Goal: Task Accomplishment & Management: Use online tool/utility

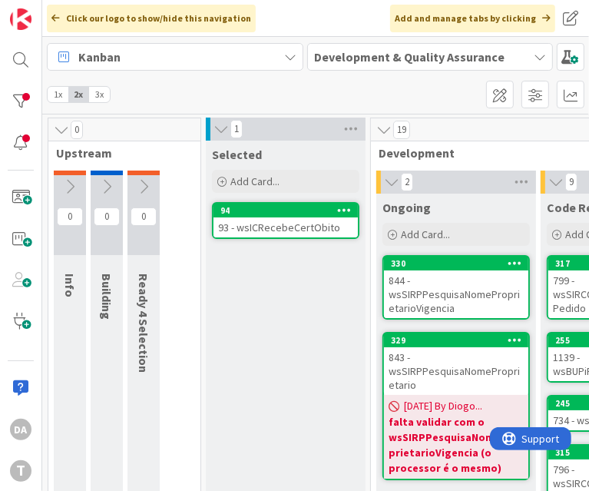
click at [304, 349] on div "Selected Add Card... 94 93 - wsICRecebeCertObito" at bounding box center [286, 492] width 160 height 703
click at [296, 326] on div "Selected Add Card... 94 93 - wsICRecebeCertObito" at bounding box center [286, 492] width 160 height 703
click at [319, 329] on div "Selected Add Card... 94 93 - wsICRecebeCertObito" at bounding box center [286, 492] width 160 height 703
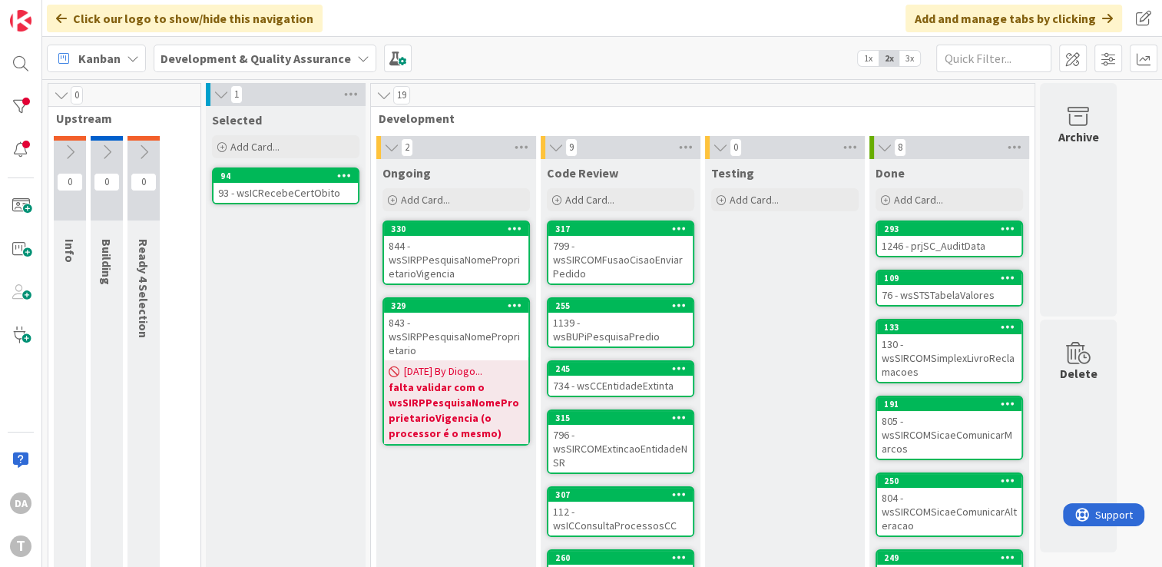
click at [433, 325] on div "843 - wsSIRPPesquisaNomeProprietario" at bounding box center [456, 336] width 144 height 48
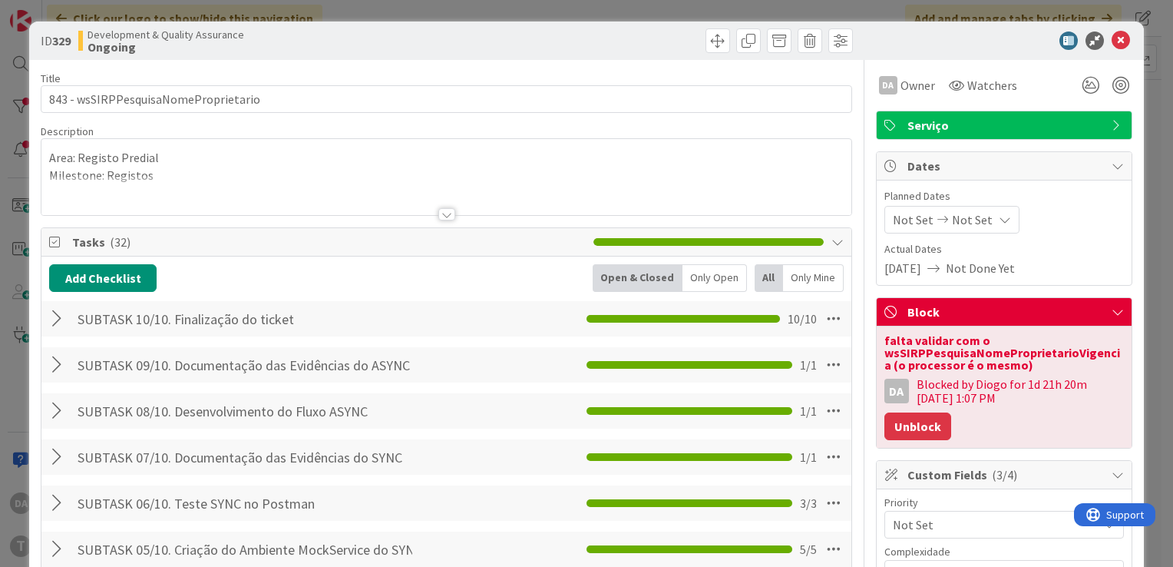
click at [908, 424] on button "Unblock" at bounding box center [918, 426] width 67 height 28
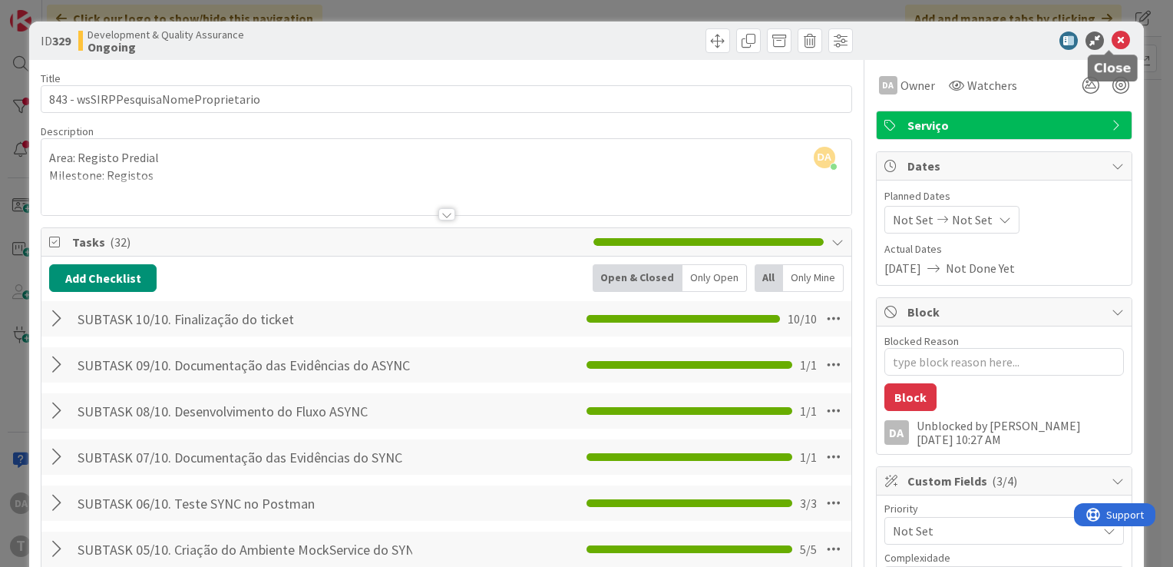
click at [1113, 40] on icon at bounding box center [1121, 40] width 18 height 18
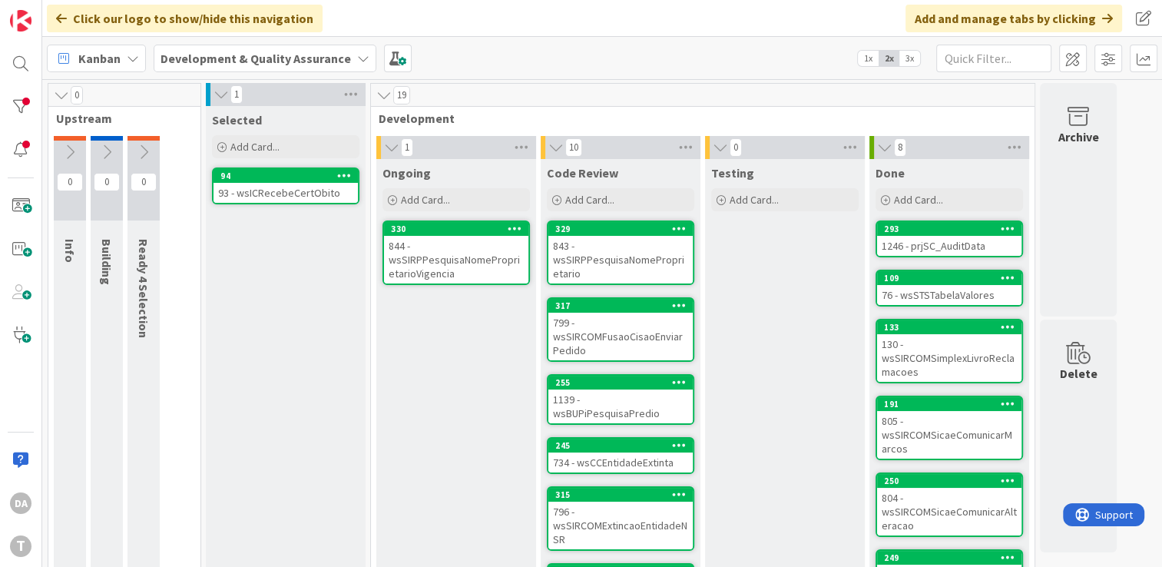
click at [619, 254] on div "843 - wsSIRPPesquisaNomeProprietario" at bounding box center [620, 260] width 144 height 48
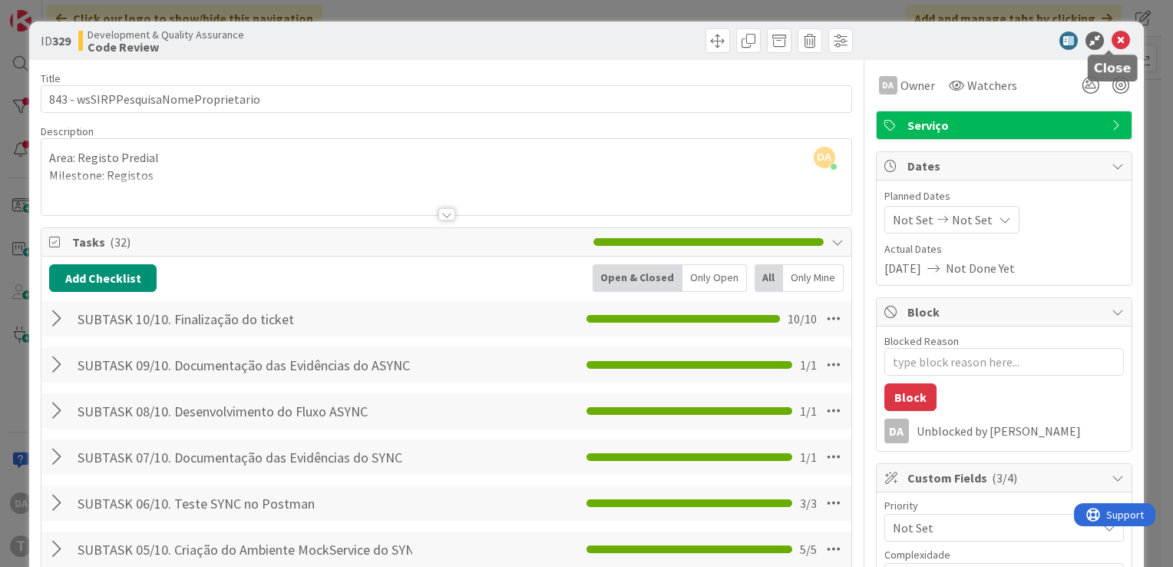
click at [1112, 41] on icon at bounding box center [1121, 40] width 18 height 18
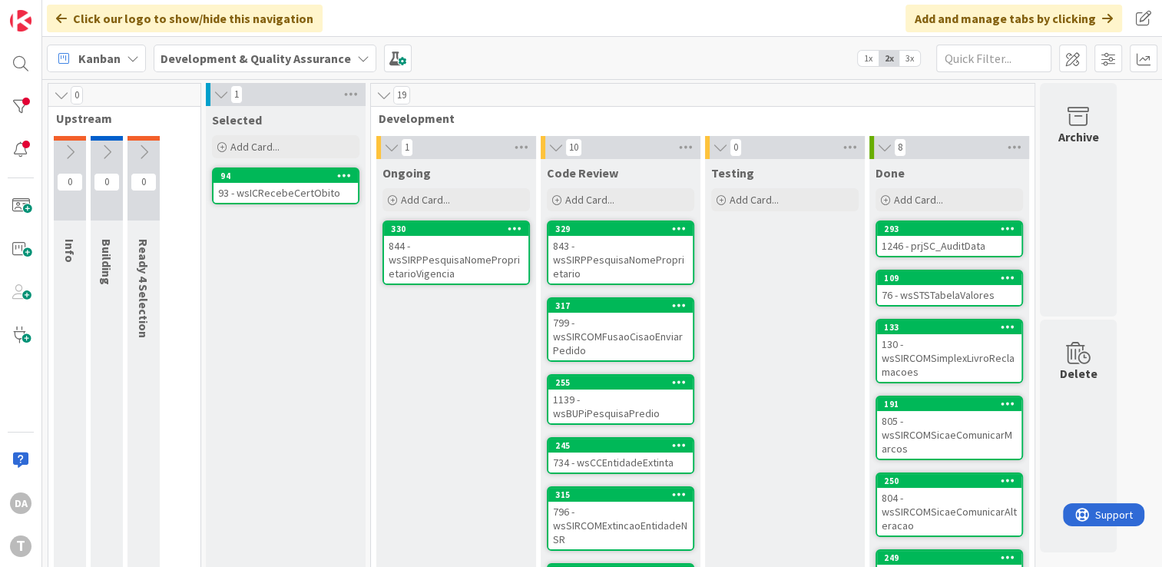
click at [473, 276] on div "844 - wsSIRPPesquisaNomeProprietarioVigencia" at bounding box center [456, 260] width 144 height 48
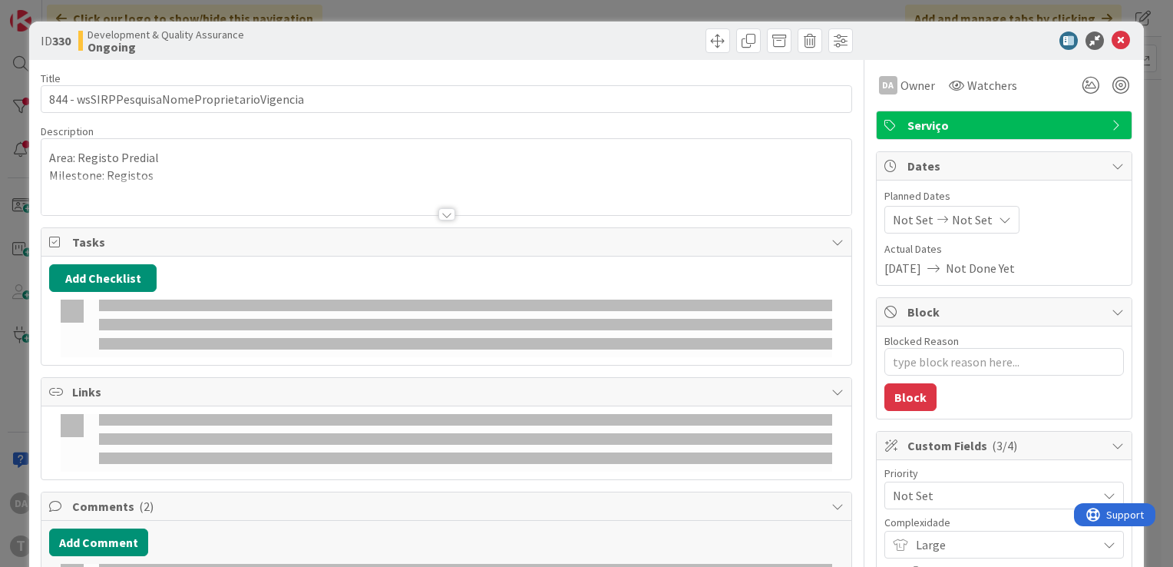
type textarea "x"
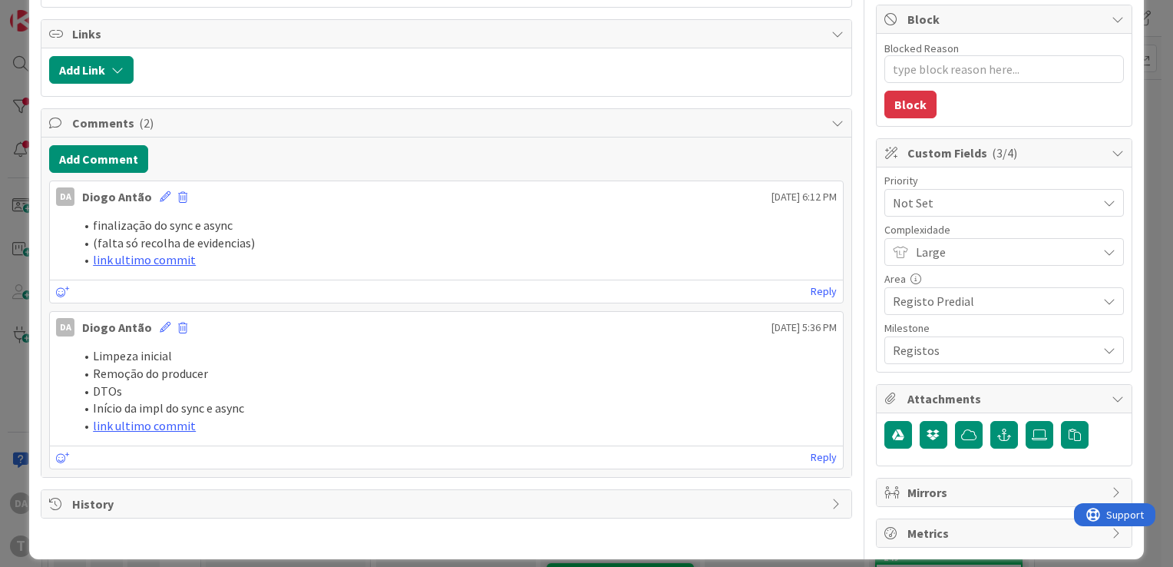
scroll to position [303, 0]
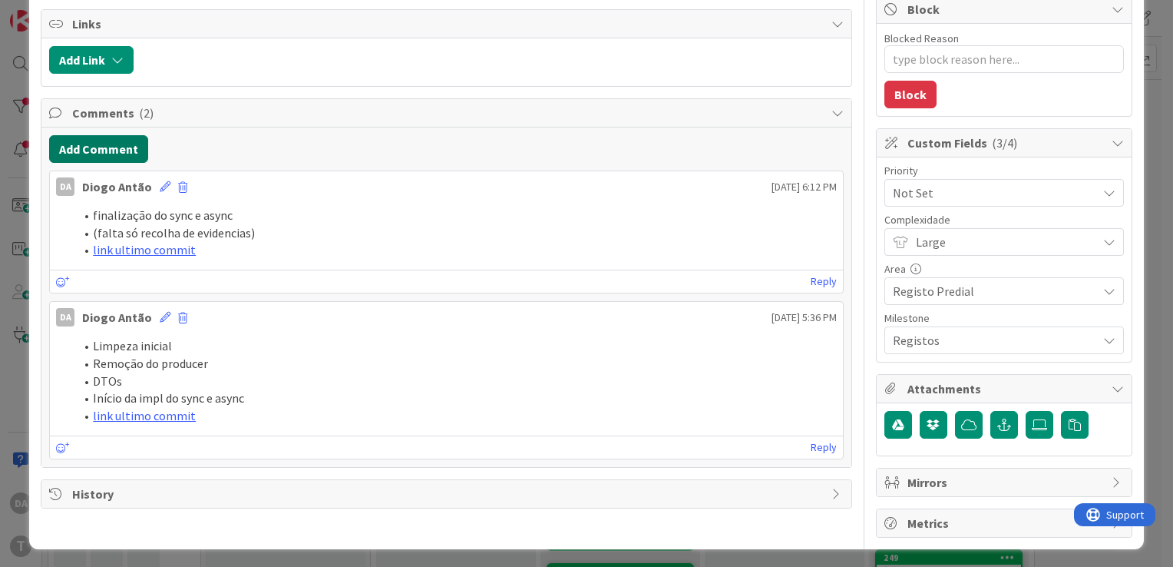
click at [101, 147] on button "Add Comment" at bounding box center [98, 149] width 99 height 28
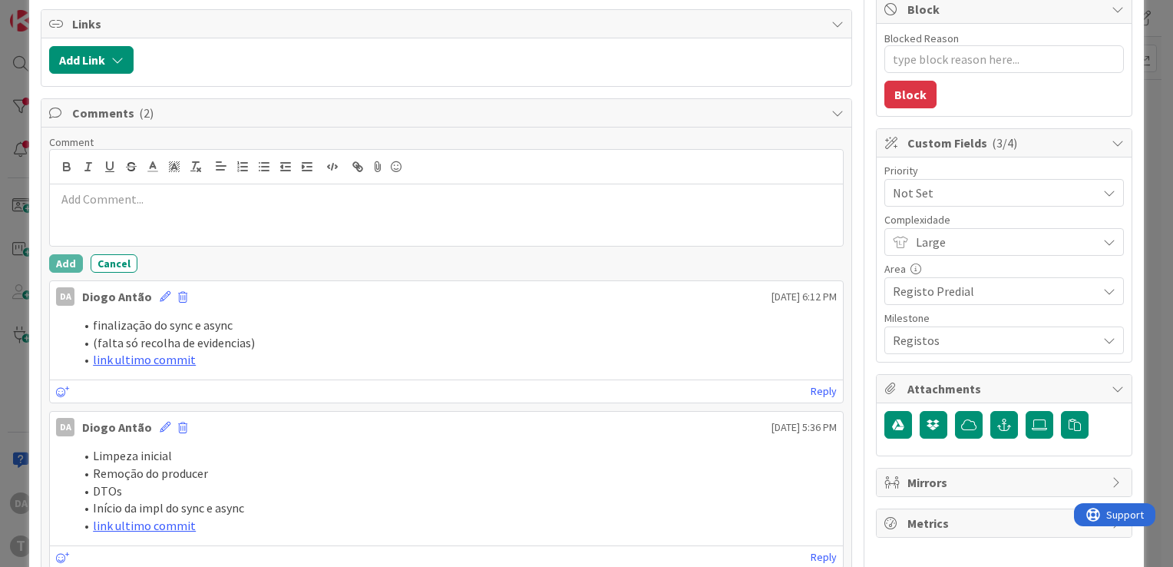
click at [130, 193] on p at bounding box center [446, 199] width 781 height 18
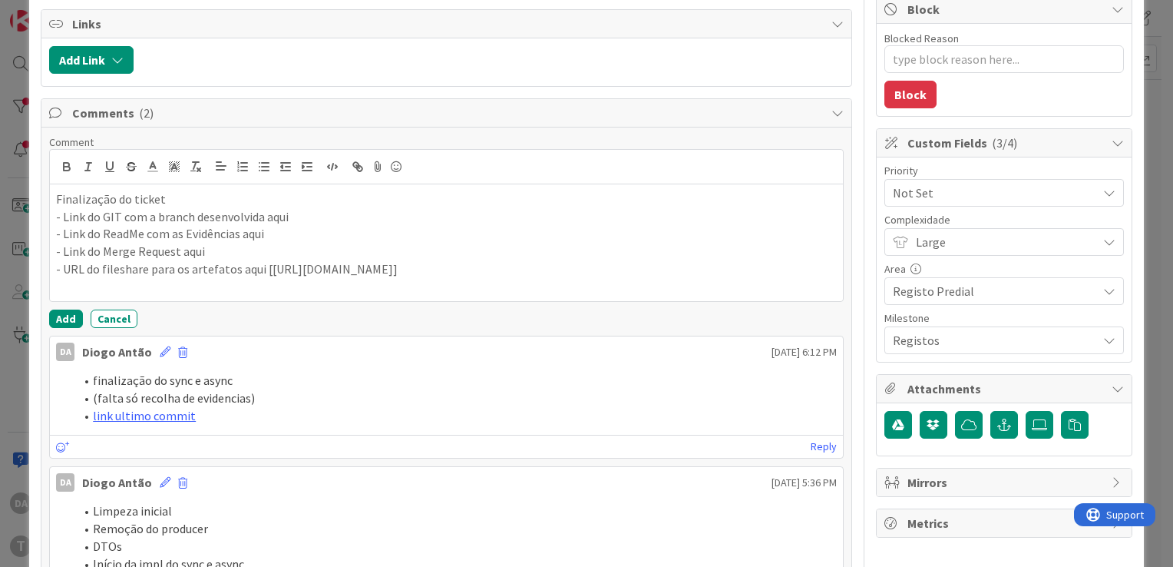
drag, startPoint x: 686, startPoint y: 286, endPoint x: 264, endPoint y: 272, distance: 422.5
click at [264, 272] on p "- URL do fileshare para os artefatos aqui [[URL][DOMAIN_NAME]]" at bounding box center [446, 269] width 781 height 18
drag, startPoint x: 264, startPoint y: 271, endPoint x: 235, endPoint y: 269, distance: 29.3
click at [235, 269] on p "- URL do fileshare para os artefatos aqui" at bounding box center [446, 269] width 781 height 18
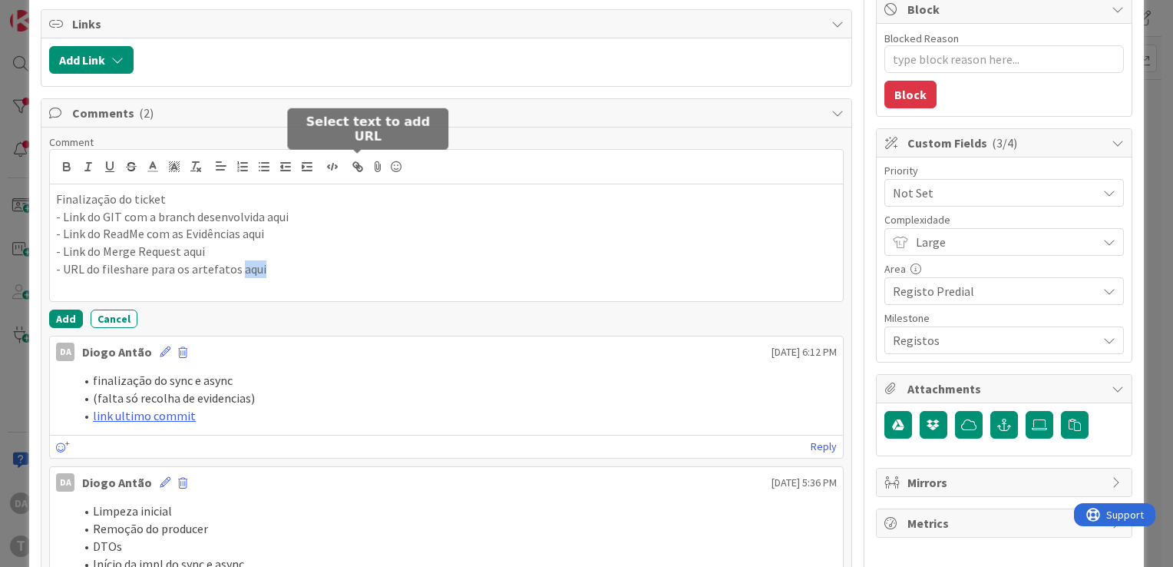
click at [359, 161] on icon "button" at bounding box center [358, 167] width 14 height 14
paste input "[URL][DOMAIN_NAME]"
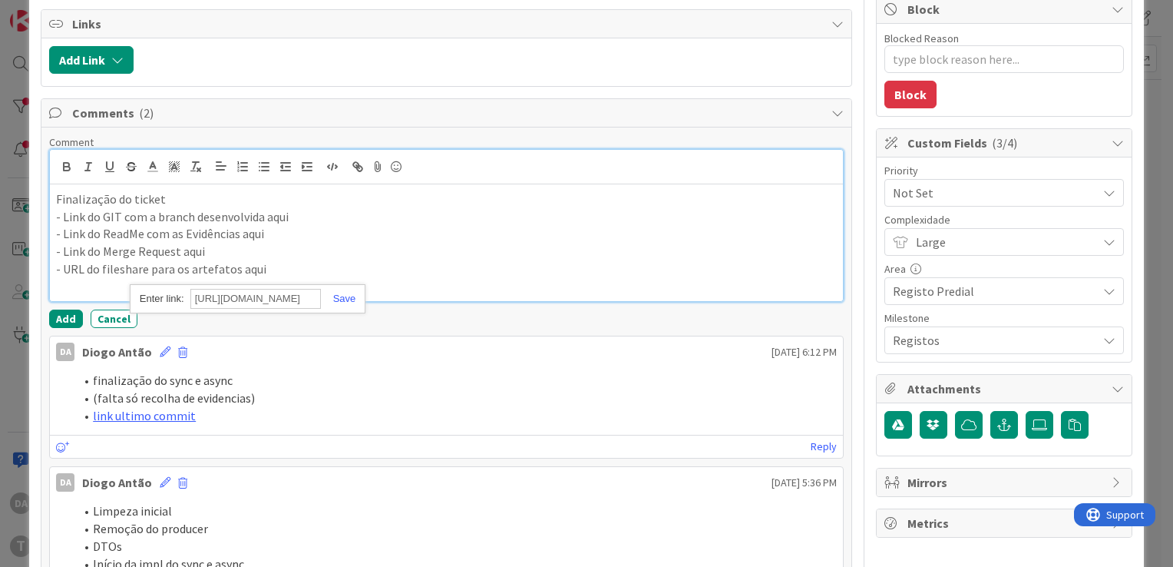
paste input "[URL][DOMAIN_NAME]"
click at [338, 296] on link at bounding box center [338, 299] width 35 height 12
click at [349, 267] on p "- URL do fileshare para os artefatos aqui" at bounding box center [446, 269] width 781 height 18
click at [252, 263] on link "aqui" at bounding box center [253, 268] width 21 height 15
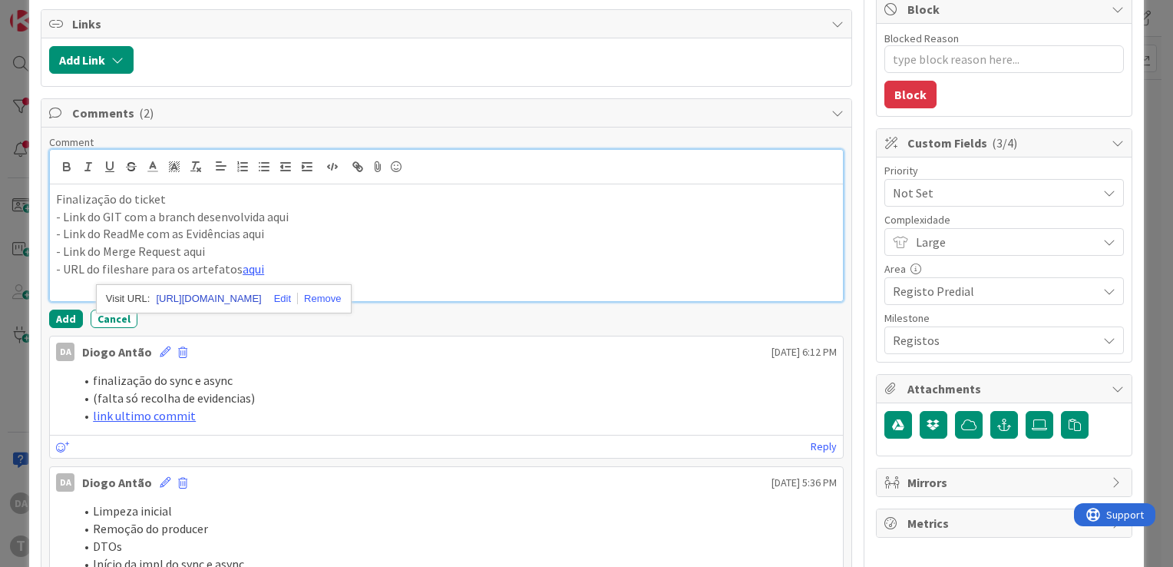
click at [233, 296] on link "[URL][DOMAIN_NAME]" at bounding box center [208, 299] width 105 height 20
drag, startPoint x: 210, startPoint y: 253, endPoint x: 184, endPoint y: 253, distance: 26.9
click at [184, 253] on p "- Link do Merge Request aqui" at bounding box center [446, 252] width 781 height 18
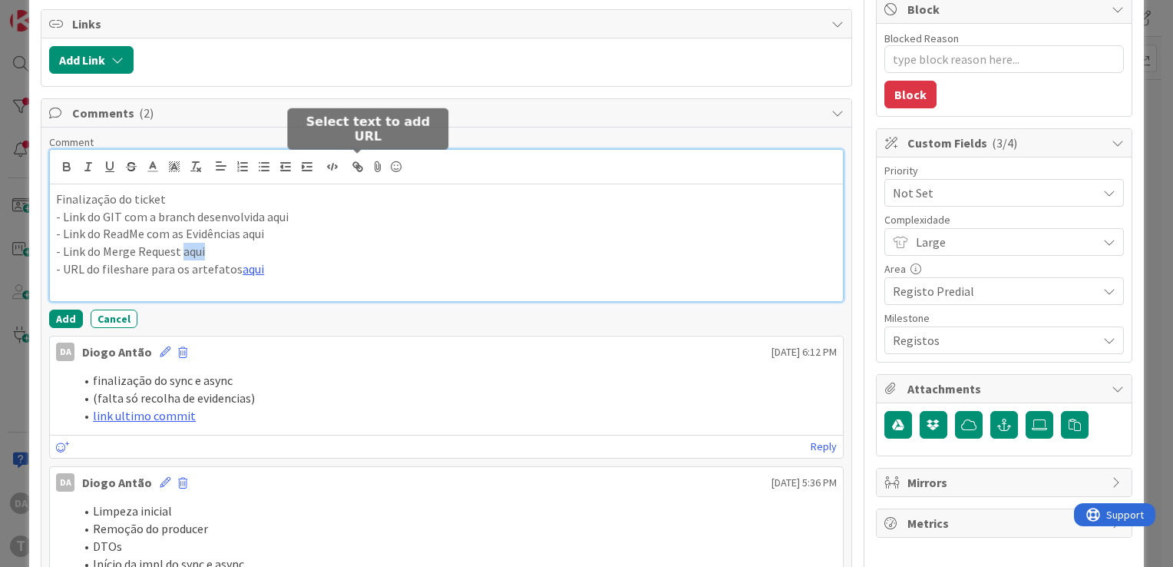
click at [355, 166] on icon "button" at bounding box center [358, 167] width 14 height 14
paste input "[URL]"
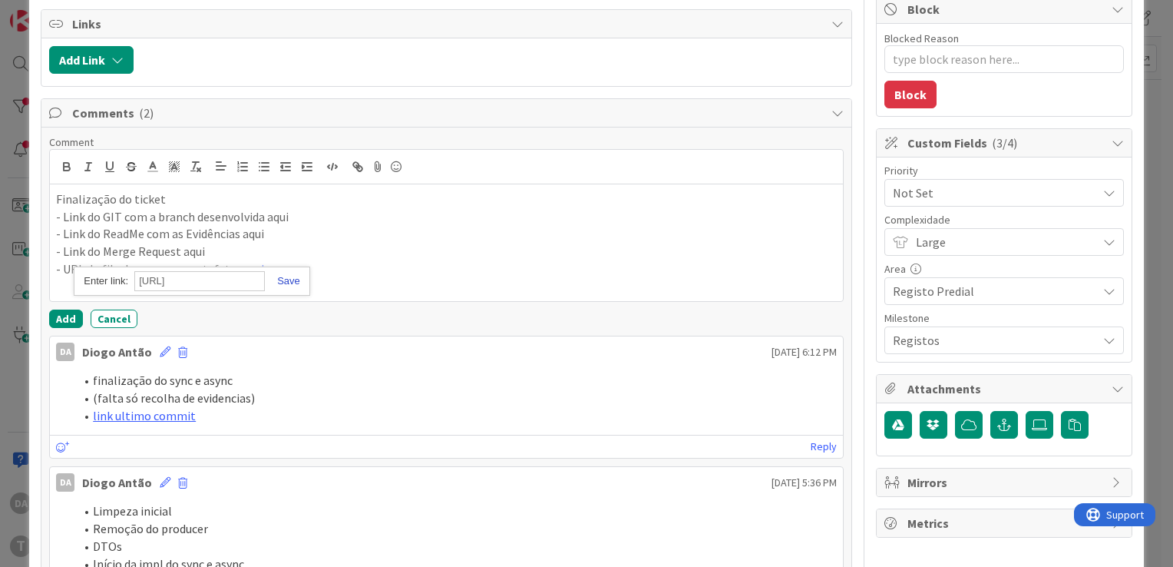
click at [284, 279] on link at bounding box center [282, 281] width 35 height 12
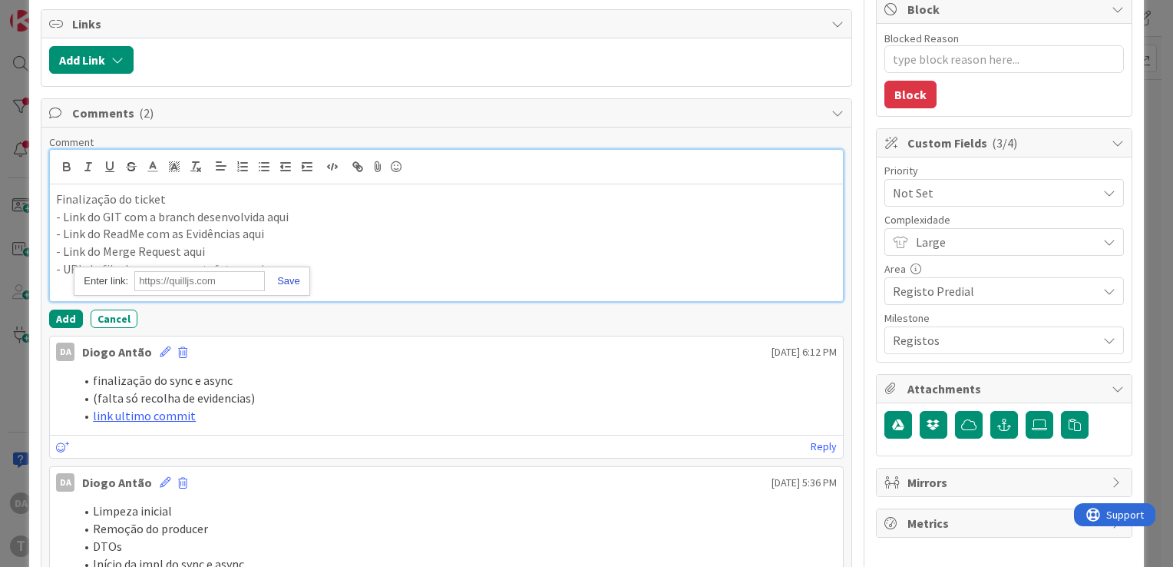
scroll to position [0, 0]
drag, startPoint x: 264, startPoint y: 209, endPoint x: 303, endPoint y: 213, distance: 39.4
click at [303, 213] on p "- Link do GIT com a branch desenvolvida aqui" at bounding box center [446, 217] width 781 height 18
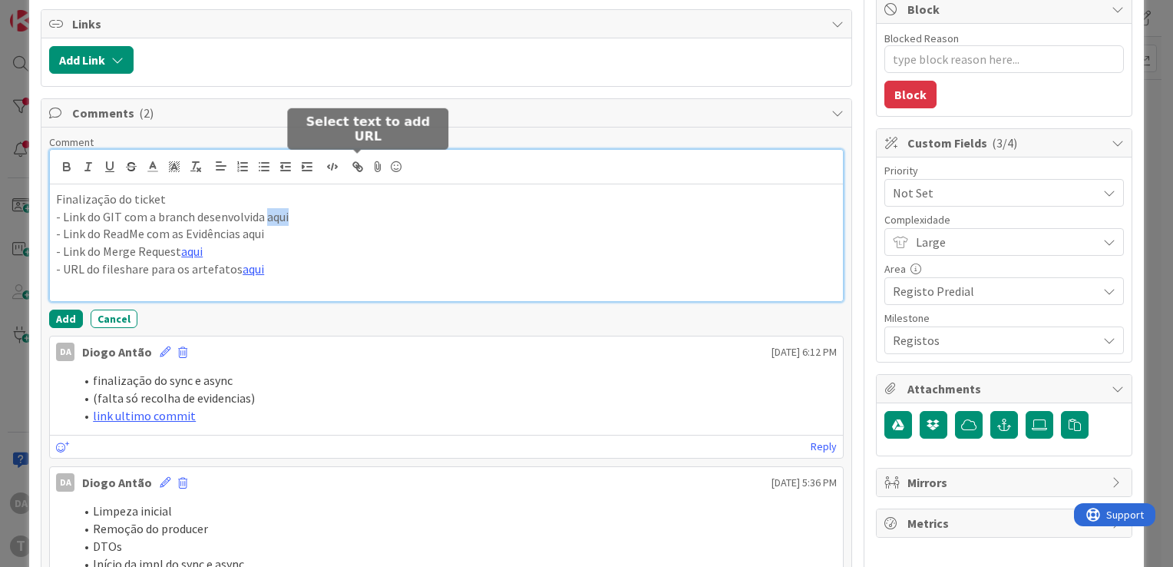
click at [353, 162] on icon "button" at bounding box center [355, 164] width 5 height 5
paste input "[URL]"
click at [258, 240] on input "[URL]" at bounding box center [284, 246] width 131 height 20
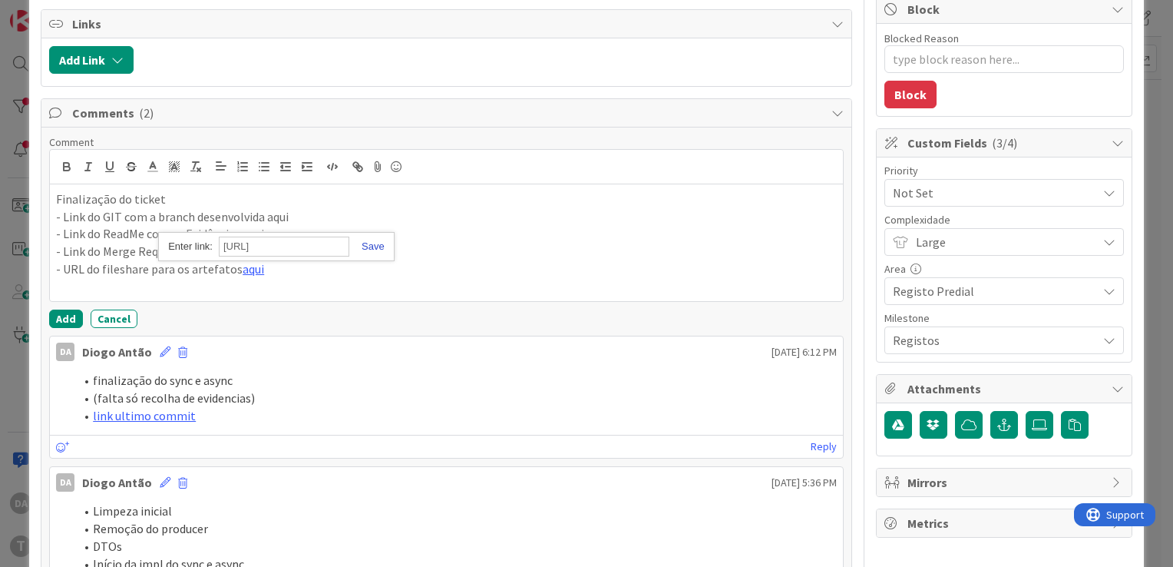
click at [369, 240] on link at bounding box center [366, 246] width 35 height 12
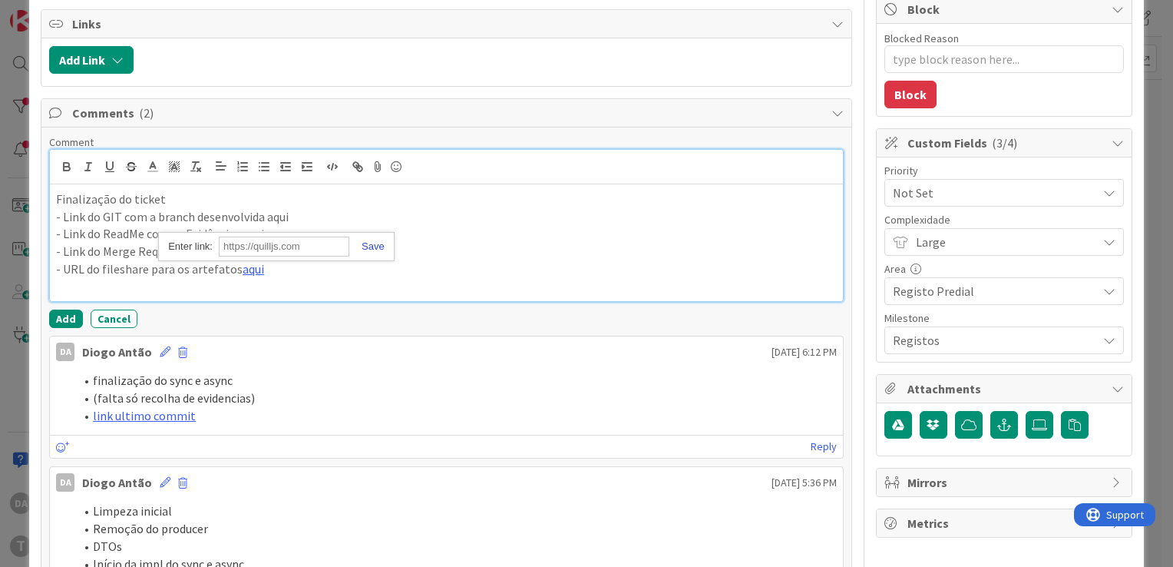
scroll to position [0, 0]
click at [364, 243] on p "- Link do Merge Request aqui" at bounding box center [446, 252] width 781 height 18
drag, startPoint x: 240, startPoint y: 230, endPoint x: 270, endPoint y: 227, distance: 30.1
click at [270, 227] on p "- Link do ReadMe com as Evidências aqui" at bounding box center [446, 234] width 781 height 18
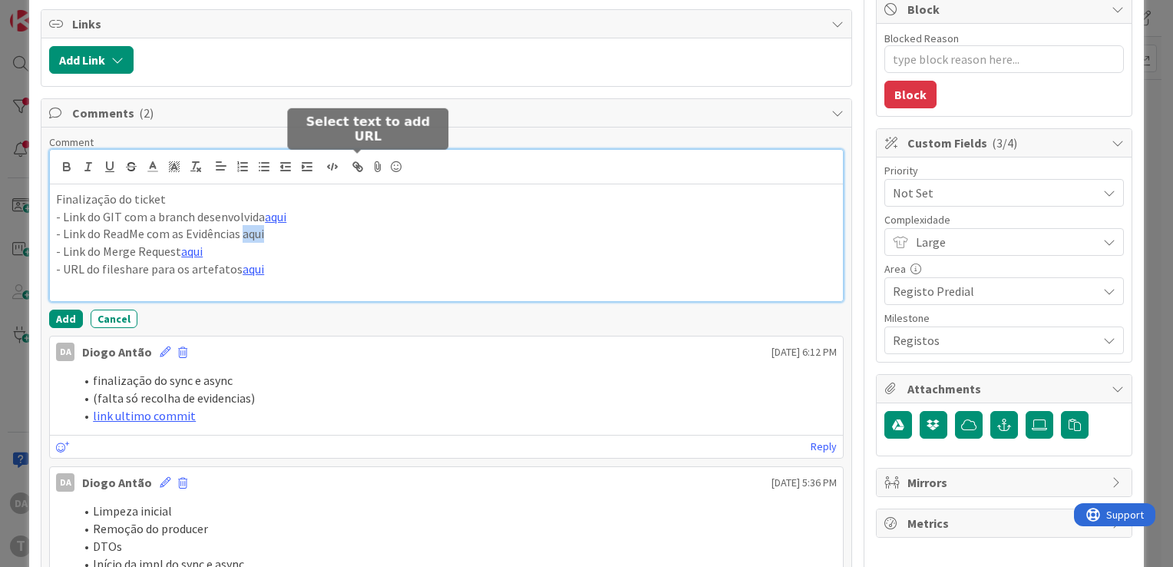
click at [357, 166] on icon "button" at bounding box center [359, 168] width 5 height 5
paste input "[URL]"
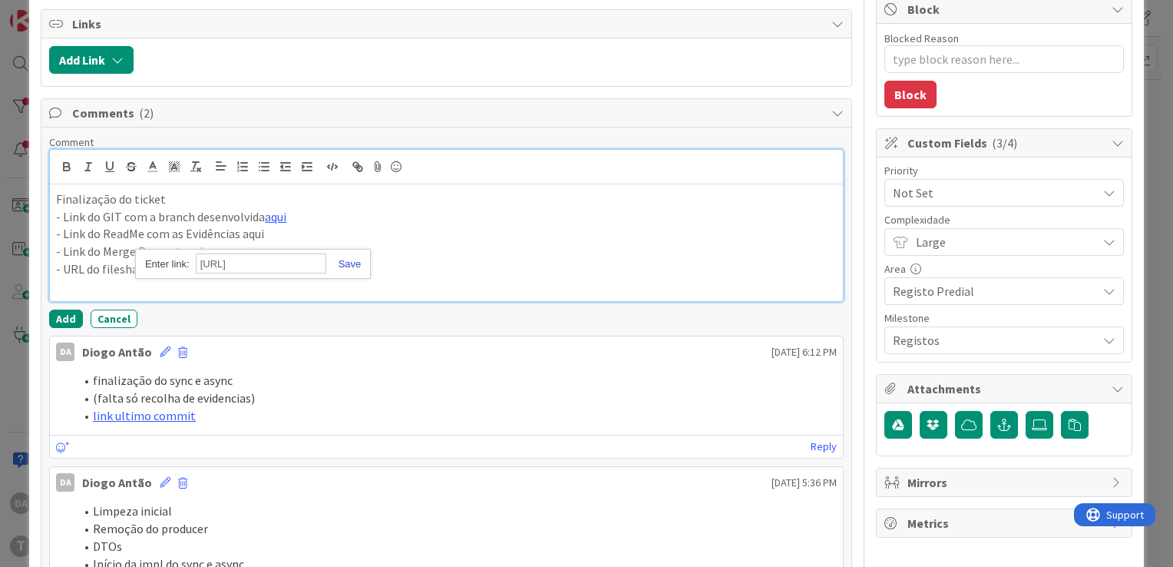
type input "[URL]"
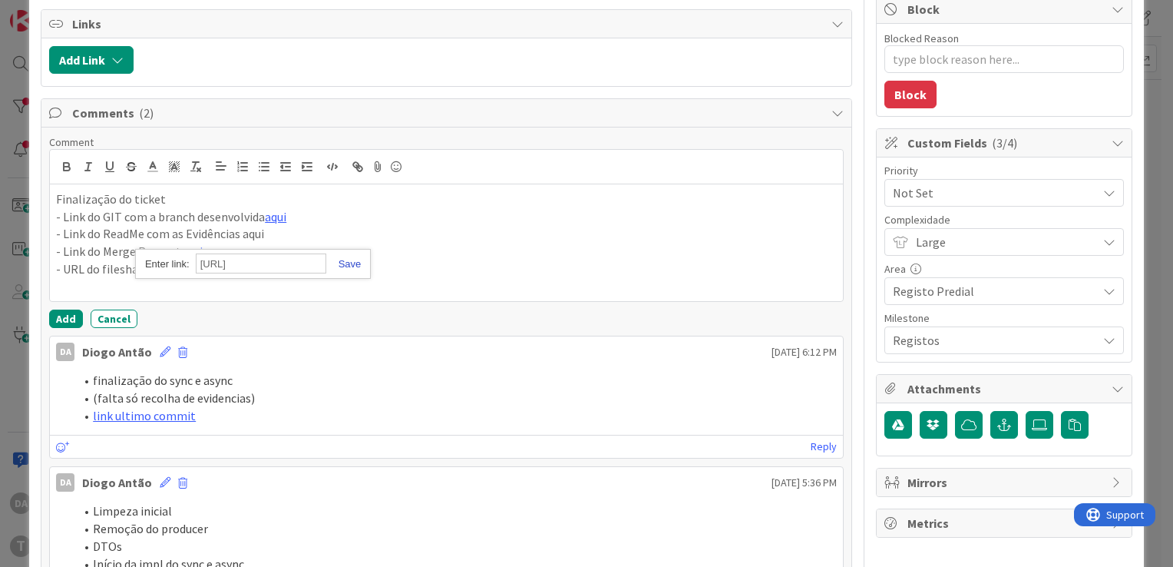
scroll to position [0, 0]
click at [349, 258] on link at bounding box center [343, 264] width 35 height 12
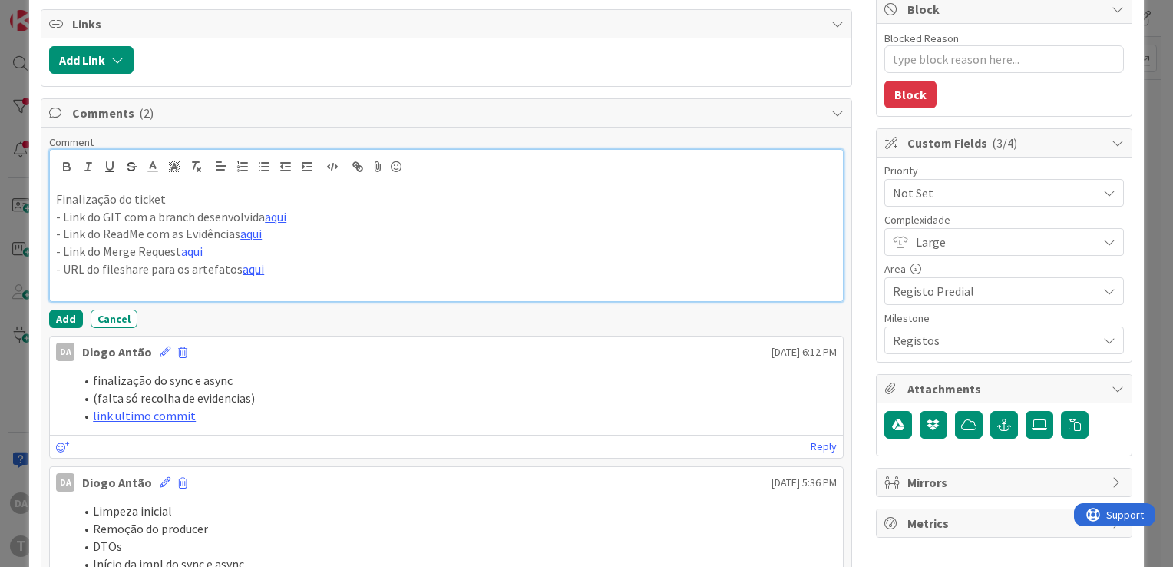
click at [349, 260] on p "- URL do fileshare para os artefatos aqui" at bounding box center [446, 269] width 781 height 18
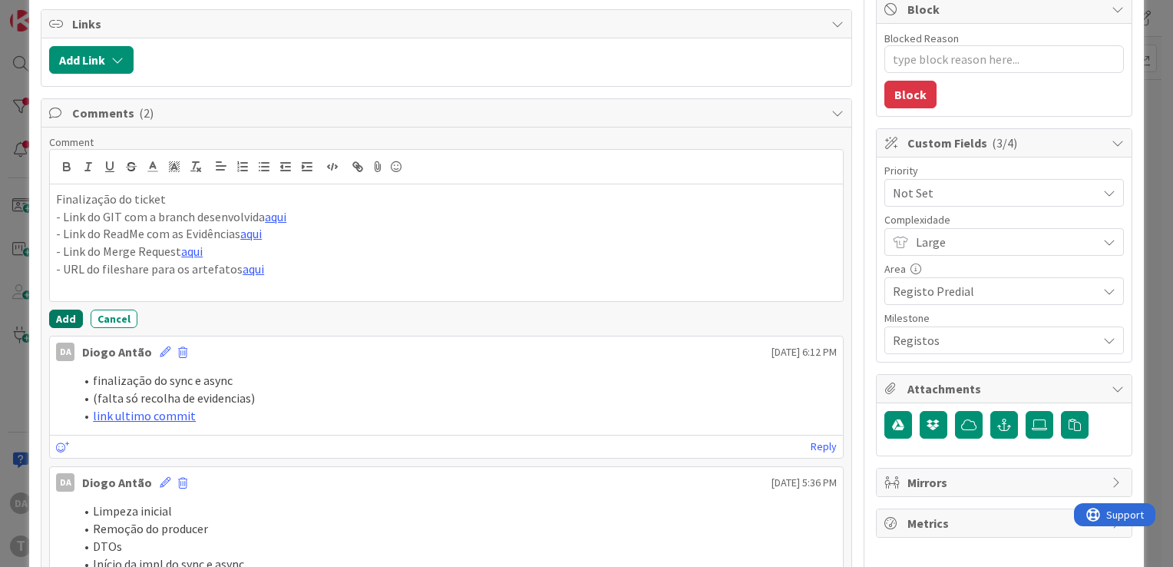
click at [66, 315] on button "Add" at bounding box center [66, 318] width 34 height 18
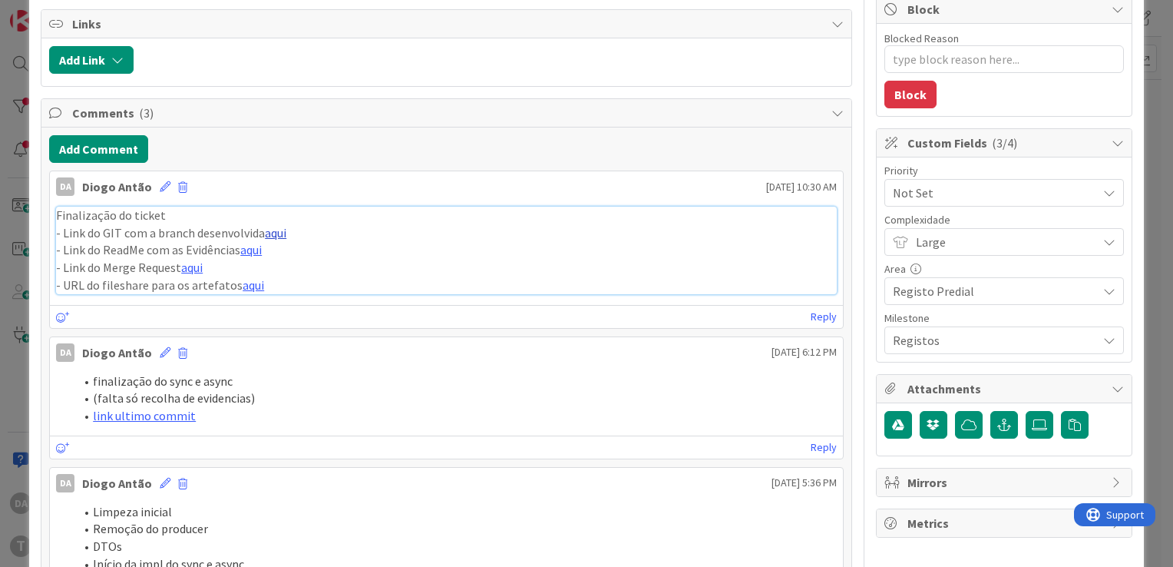
click at [276, 227] on link "aqui" at bounding box center [275, 232] width 21 height 15
click at [246, 249] on link "aqui" at bounding box center [250, 249] width 21 height 15
click at [190, 266] on link "aqui" at bounding box center [191, 267] width 21 height 15
click at [251, 284] on link "aqui" at bounding box center [253, 284] width 21 height 15
click at [270, 232] on link "aqui" at bounding box center [275, 232] width 21 height 15
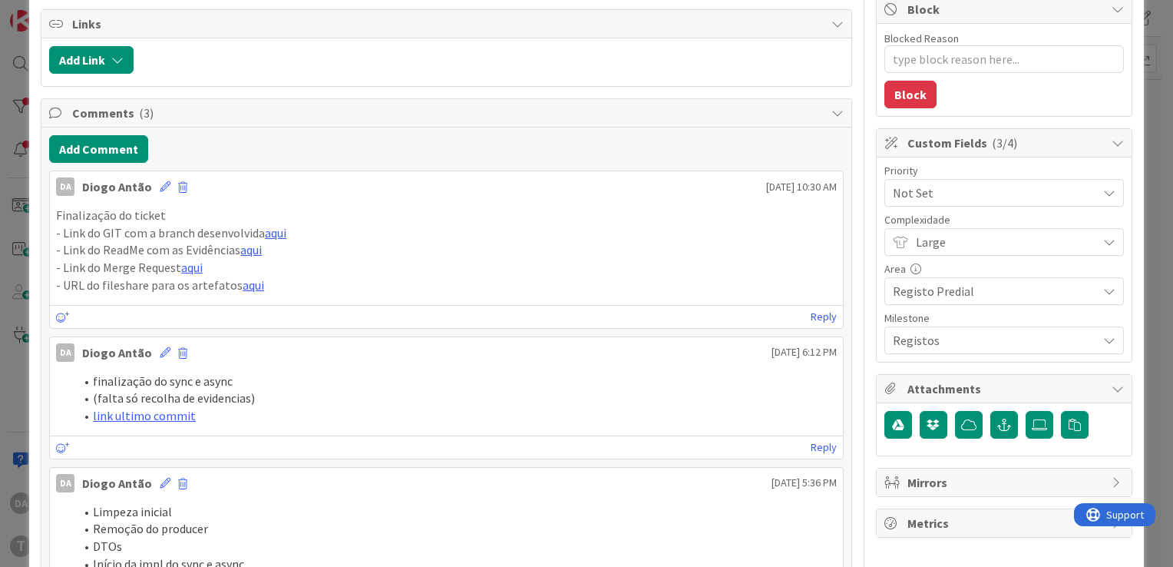
click at [585, 185] on div "DA [PERSON_NAME] [DATE] 10:30 AM" at bounding box center [446, 183] width 793 height 25
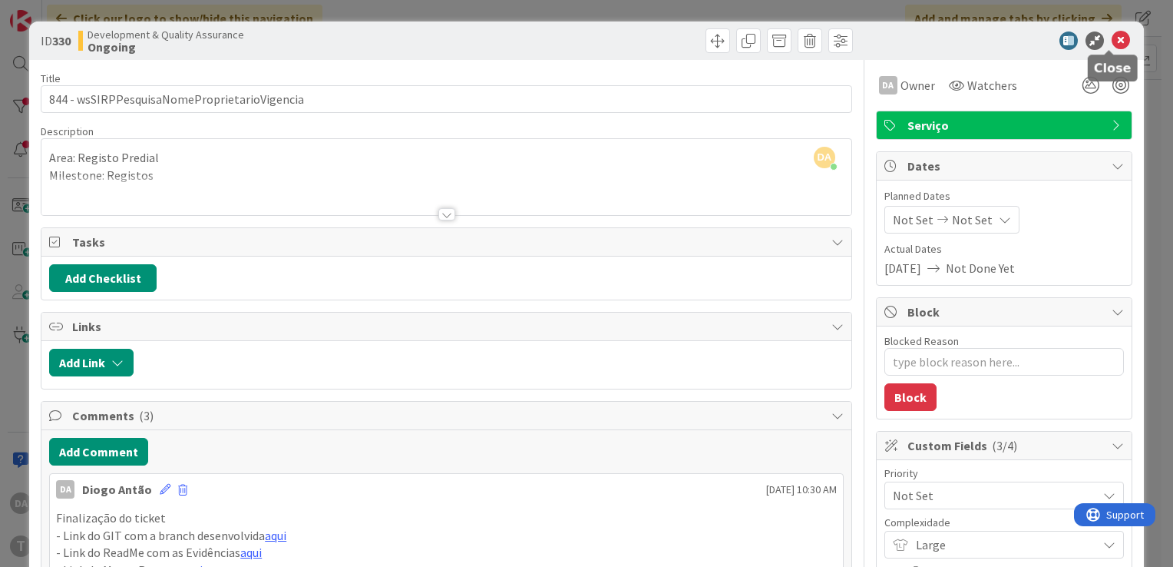
click at [1112, 45] on icon at bounding box center [1121, 40] width 18 height 18
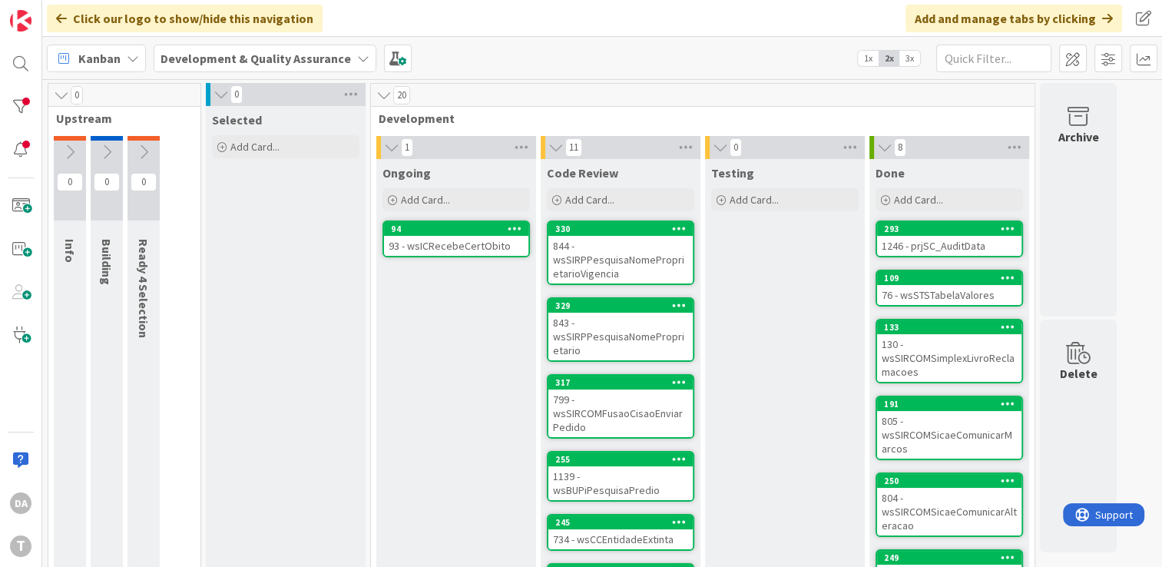
click at [468, 243] on div "93 - wsICRecebeCertObito" at bounding box center [456, 246] width 144 height 20
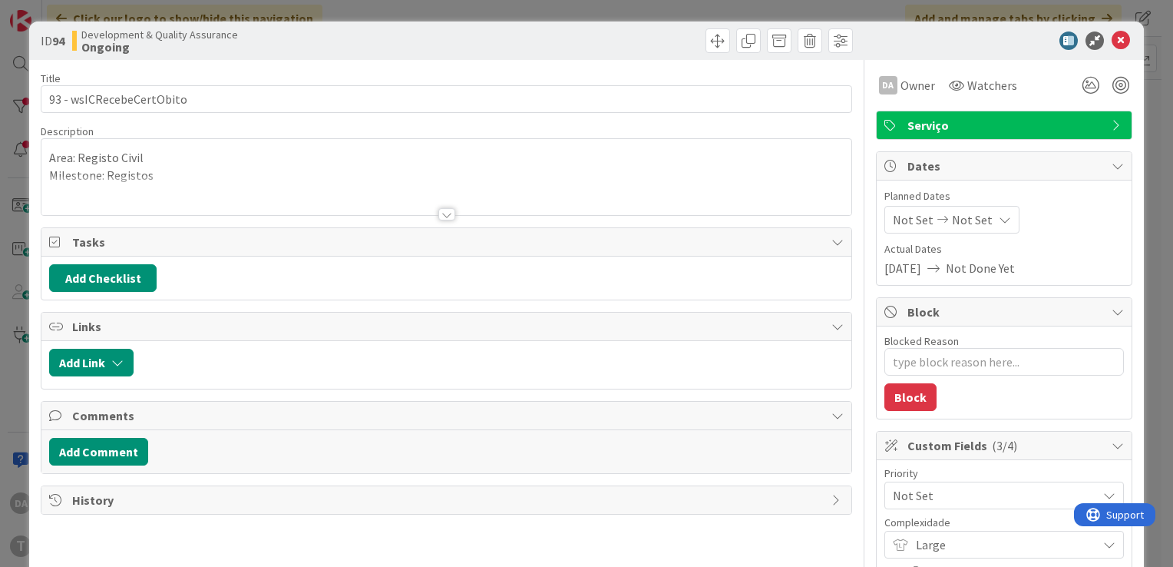
scroll to position [303, 0]
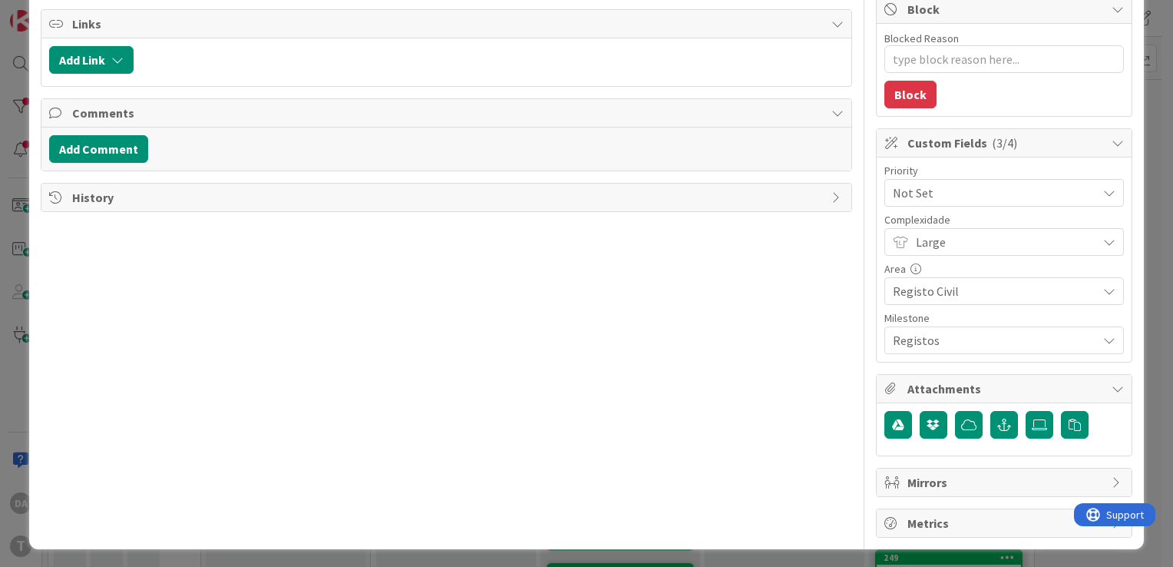
click at [1103, 237] on icon at bounding box center [1109, 242] width 12 height 12
type textarea "x"
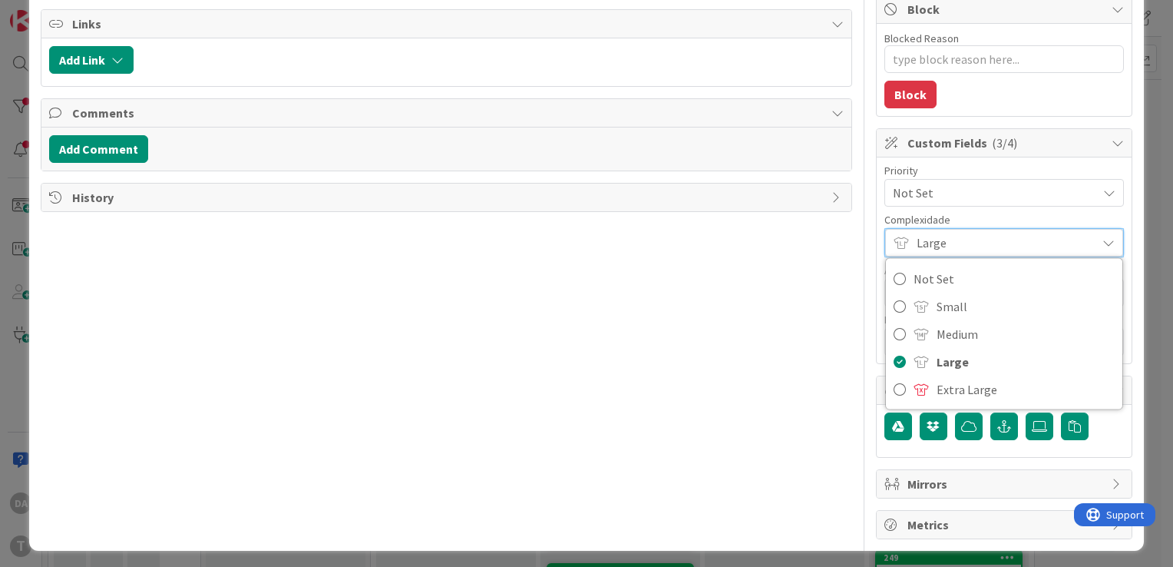
click at [1103, 237] on icon at bounding box center [1109, 242] width 12 height 12
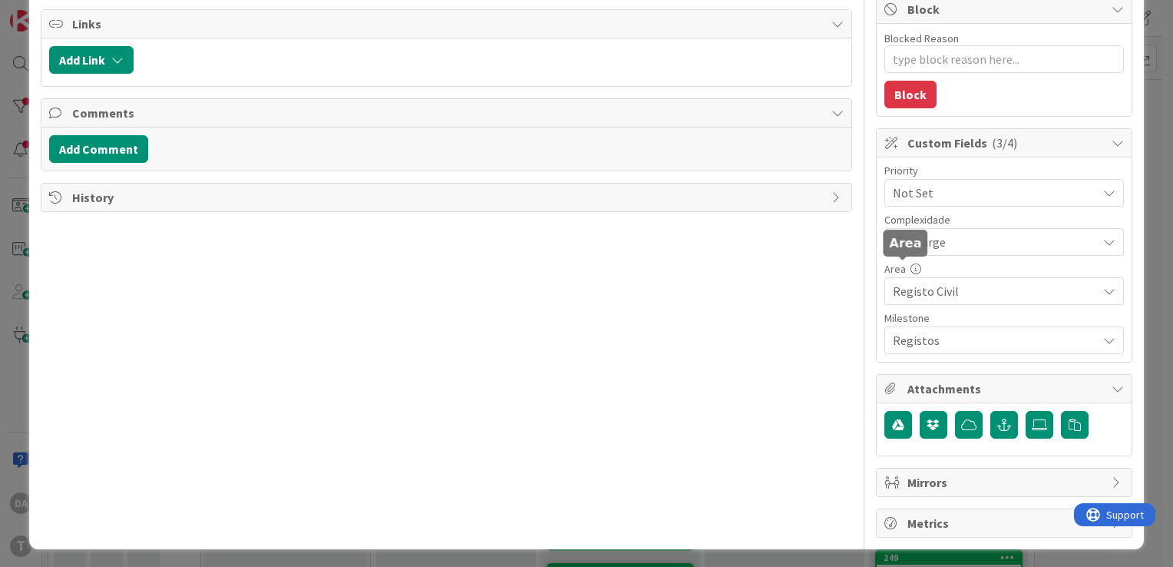
click at [657, 309] on div "Title 24 / 128 93 - wsICRecebeCertObito Description DA [PERSON_NAME] just joine…" at bounding box center [447, 147] width 812 height 780
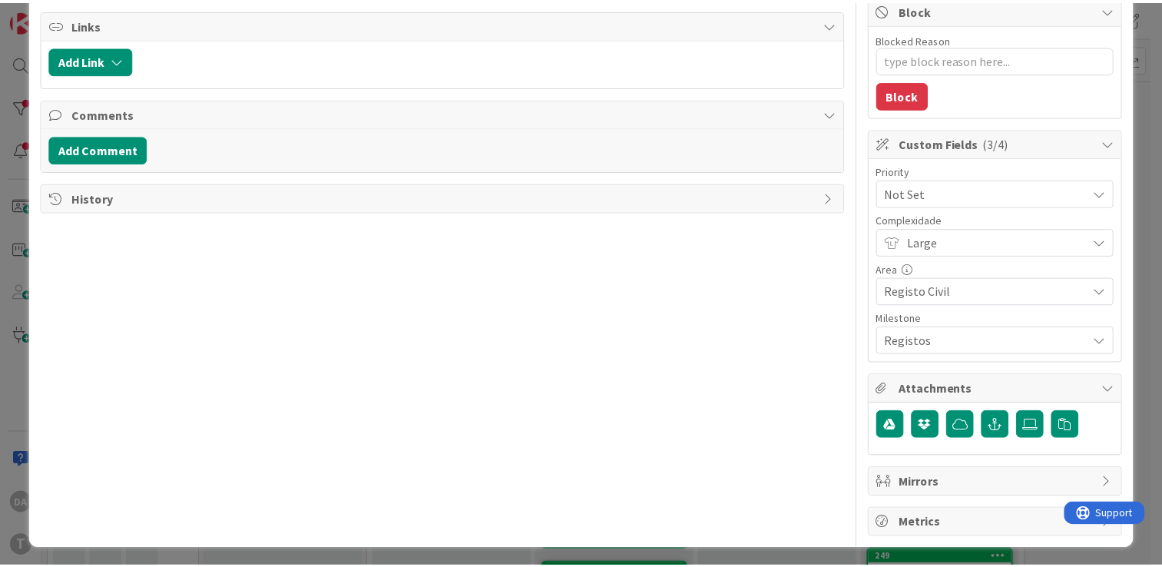
scroll to position [0, 0]
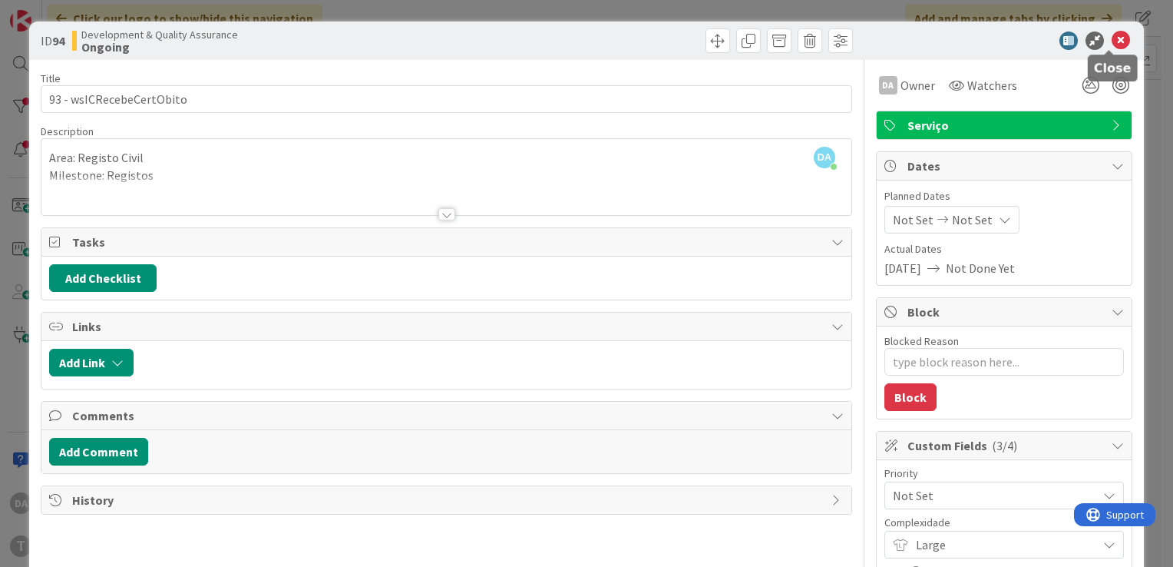
click at [1113, 39] on icon at bounding box center [1121, 40] width 18 height 18
